Goal: Transaction & Acquisition: Purchase product/service

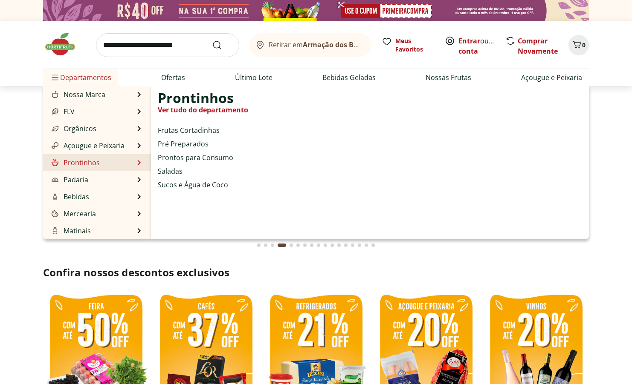
click at [193, 143] on link "Pré Preparados" at bounding box center [183, 144] width 51 height 10
select select "**********"
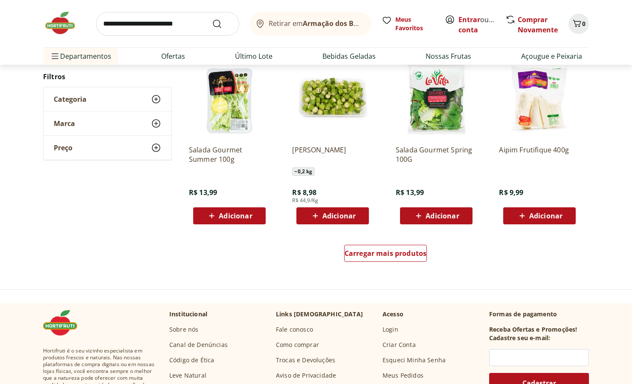
scroll to position [468, 0]
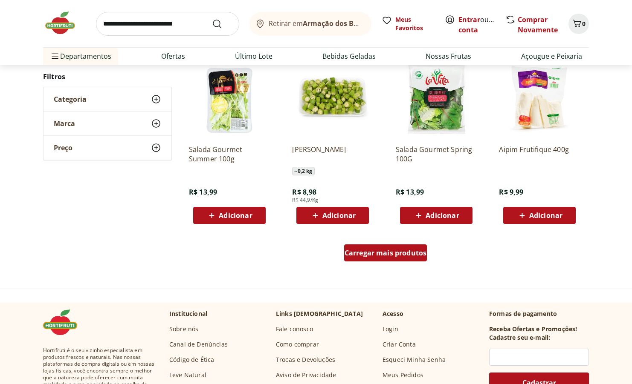
click at [388, 255] on span "Carregar mais produtos" at bounding box center [385, 253] width 82 height 7
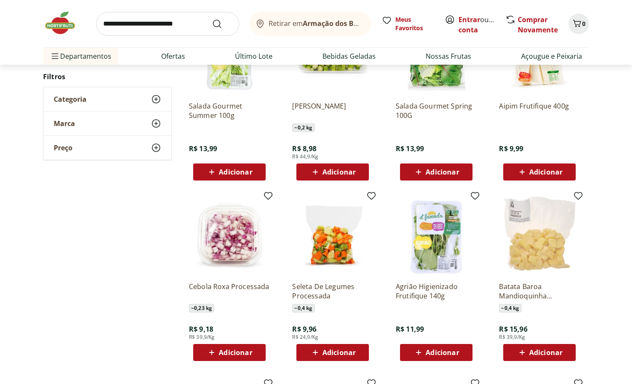
scroll to position [508, 0]
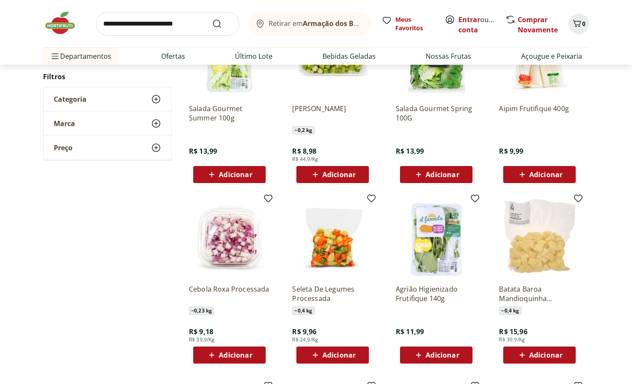
click at [329, 246] on img at bounding box center [332, 237] width 81 height 81
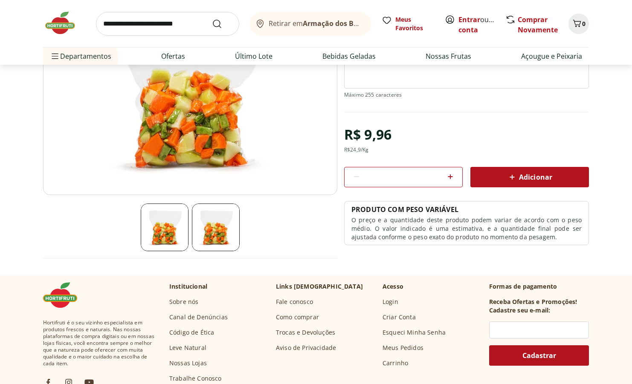
scroll to position [135, 0]
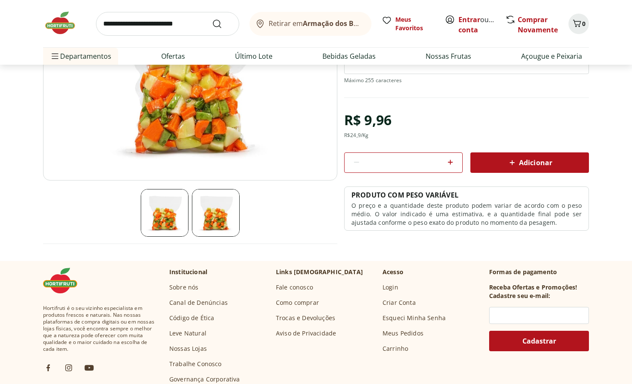
click at [224, 227] on img at bounding box center [216, 213] width 48 height 48
click at [150, 211] on img at bounding box center [165, 213] width 48 height 48
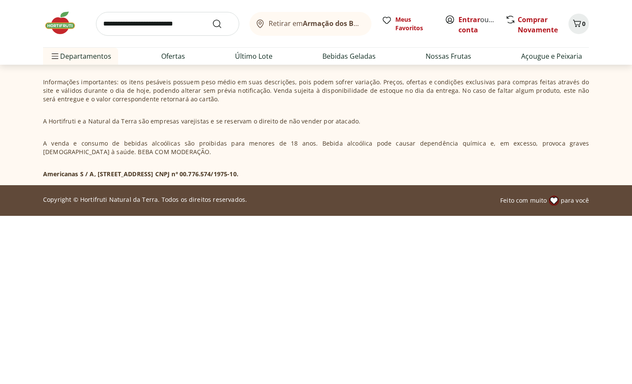
select select "**********"
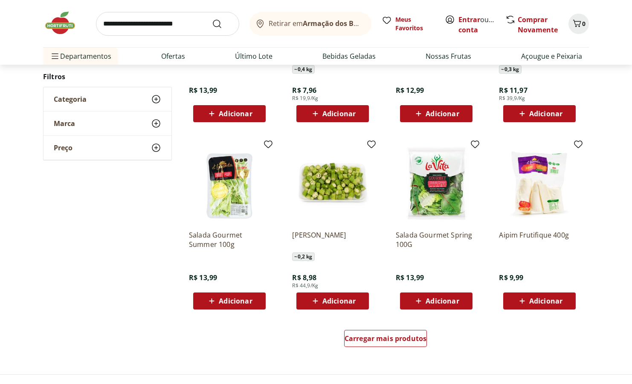
scroll to position [882, 0]
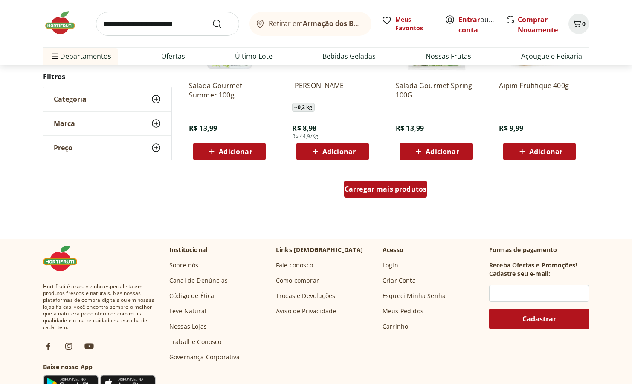
click at [397, 188] on span "Carregar mais produtos" at bounding box center [385, 189] width 82 height 7
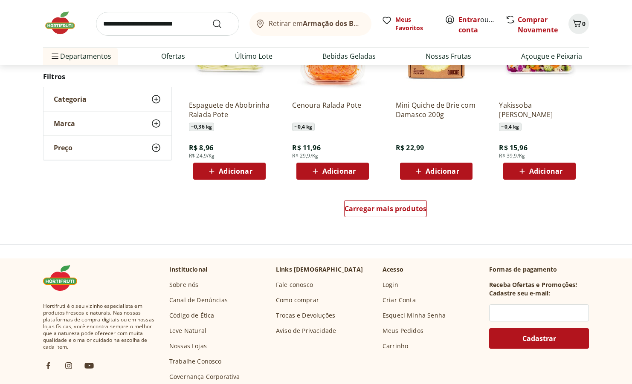
scroll to position [1437, 0]
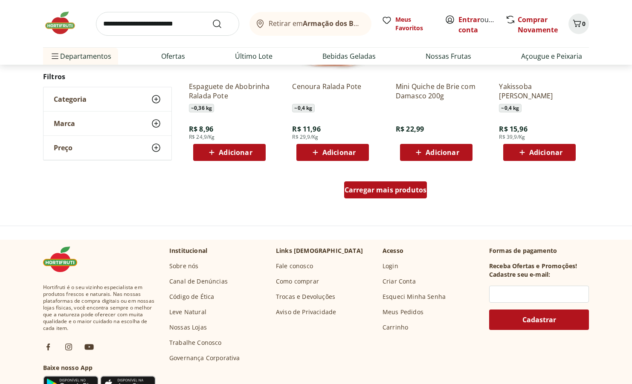
click at [358, 188] on span "Carregar mais produtos" at bounding box center [385, 190] width 82 height 7
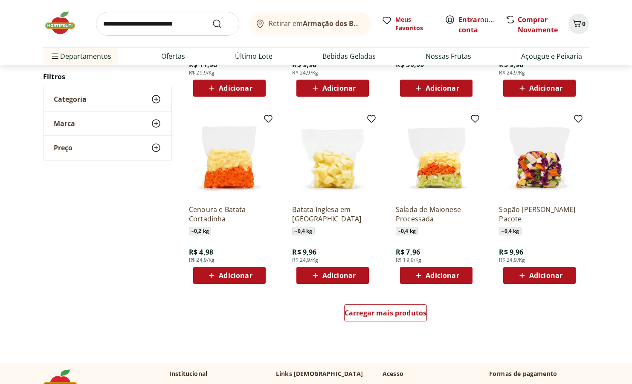
scroll to position [1858, 0]
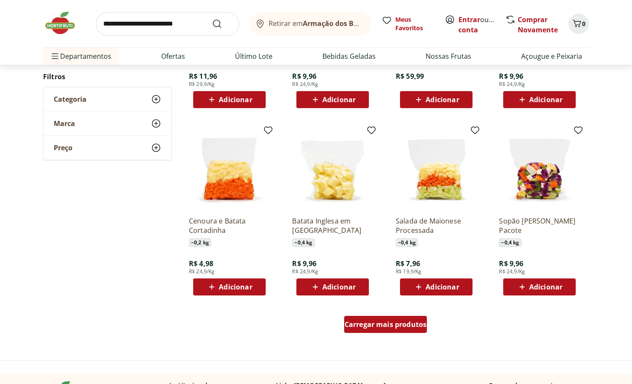
click at [391, 321] on span "Carregar mais produtos" at bounding box center [385, 324] width 82 height 7
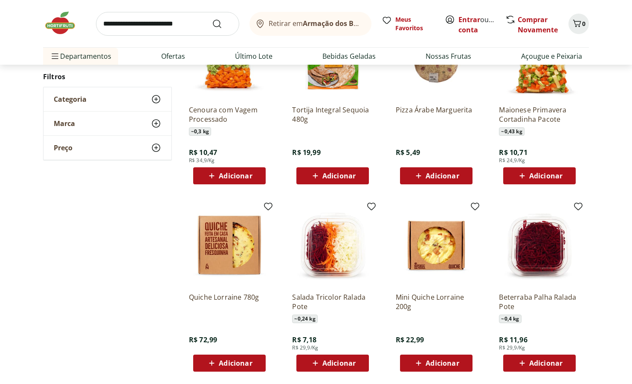
scroll to position [2364, 0]
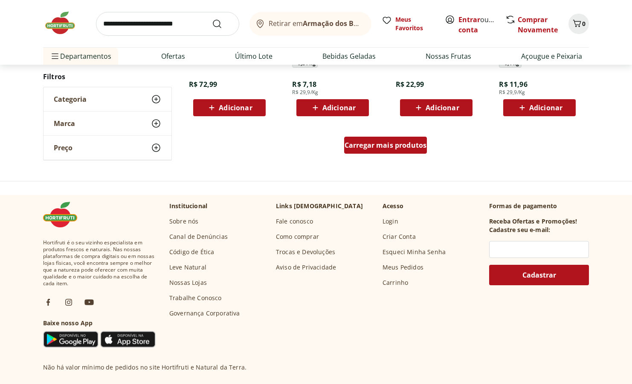
click at [391, 149] on span "Carregar mais produtos" at bounding box center [385, 145] width 82 height 7
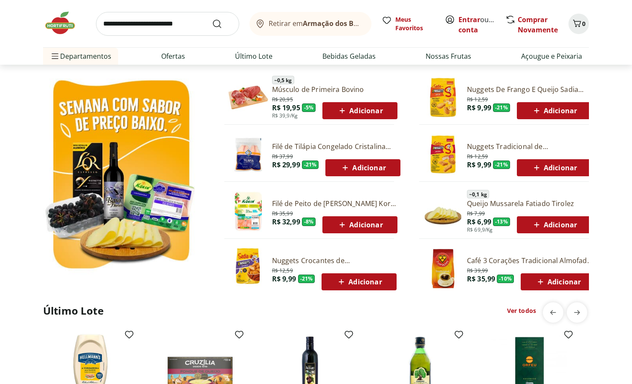
scroll to position [438, 0]
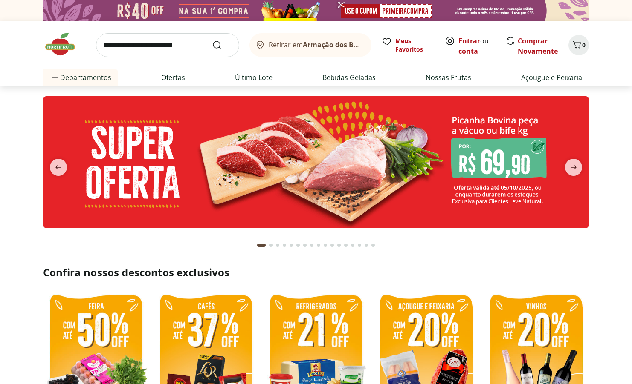
select select "**********"
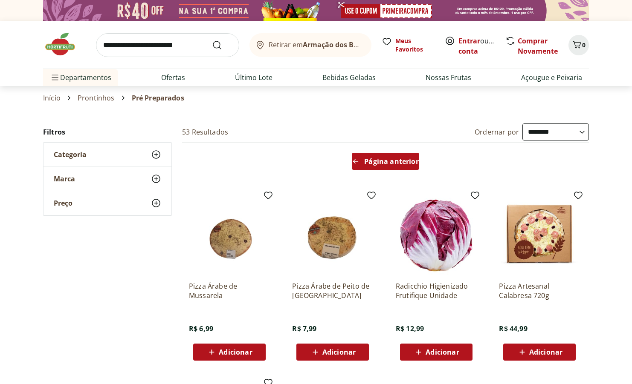
click at [403, 158] on span "Página anterior" at bounding box center [391, 161] width 54 height 7
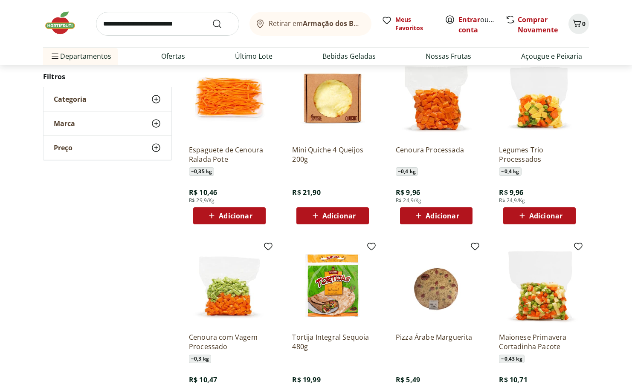
scroll to position [141, 0]
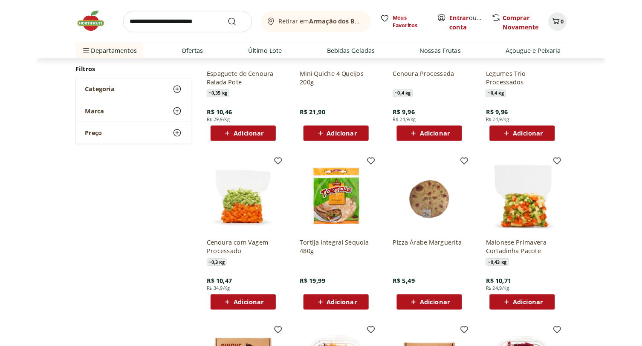
scroll to position [0, 0]
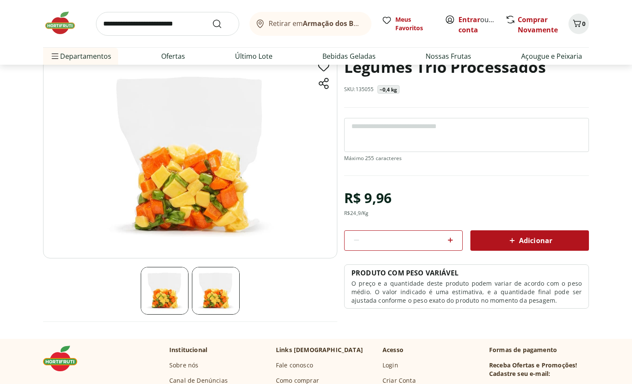
scroll to position [20, 0]
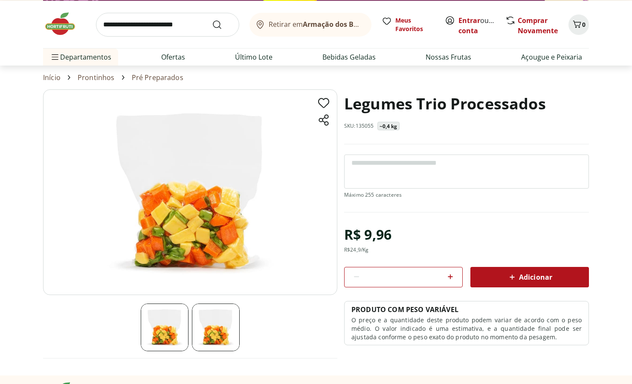
click at [218, 332] on img at bounding box center [216, 328] width 48 height 48
